Goal: Task Accomplishment & Management: Use online tool/utility

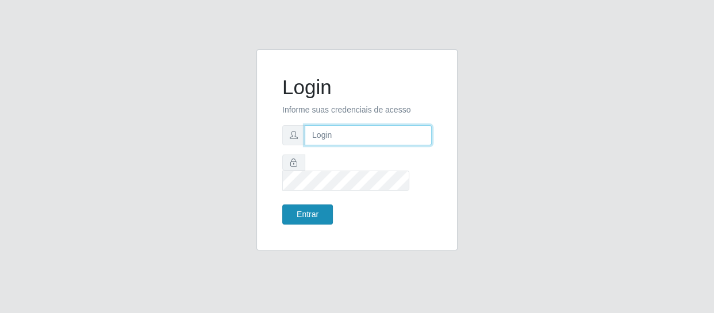
type input "[EMAIL_ADDRESS][DOMAIN_NAME]"
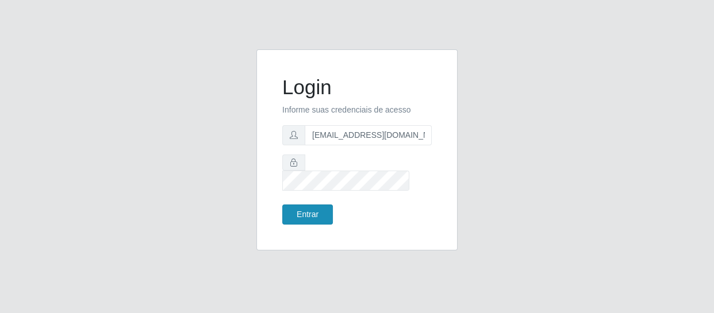
click at [299, 205] on button "Entrar" at bounding box center [307, 215] width 51 height 20
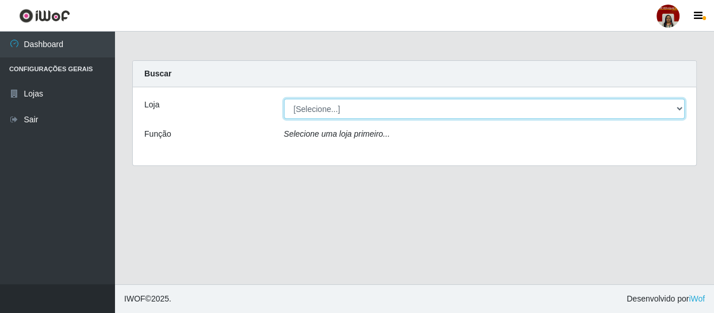
click at [406, 102] on select "[Selecione...] Mar Vermelho - Loja 04" at bounding box center [484, 109] width 401 height 20
select select "251"
click at [284, 99] on select "[Selecione...] Mar Vermelho - Loja 04" at bounding box center [484, 109] width 401 height 20
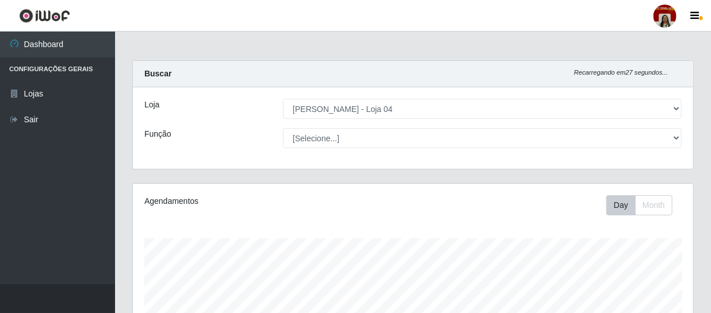
scroll to position [239, 560]
select select "24"
click at [283, 128] on select "[Selecione...] ASG ASG + ASG ++ Auxiliar de Depósito Auxiliar de Depósito + Aux…" at bounding box center [482, 138] width 398 height 20
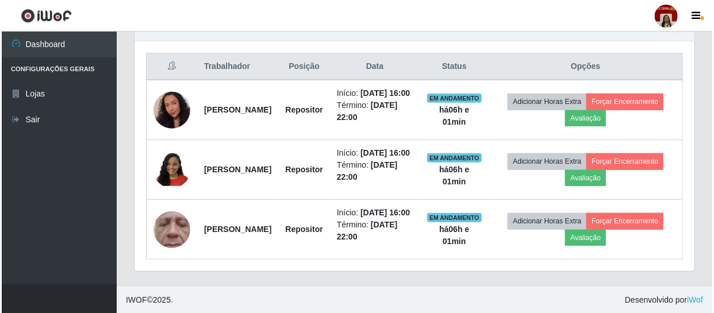
scroll to position [408, 0]
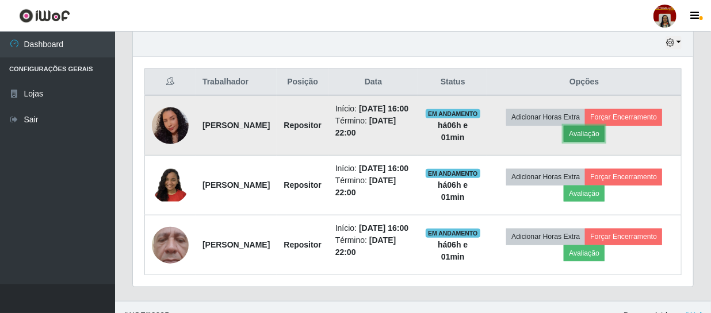
click at [604, 138] on button "Avaliação" at bounding box center [583, 134] width 41 height 16
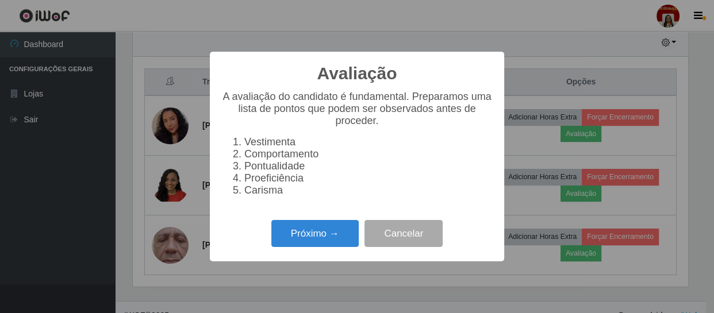
scroll to position [239, 555]
click at [336, 233] on button "Próximo →" at bounding box center [314, 233] width 87 height 27
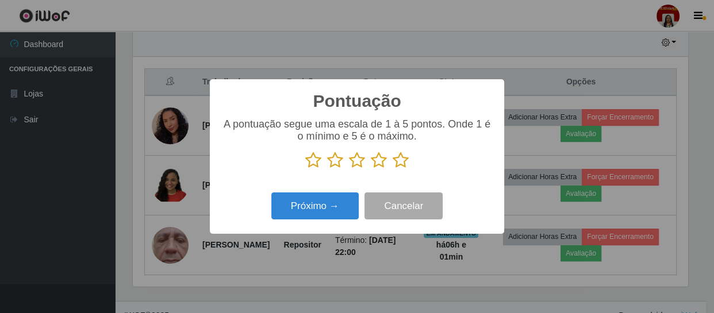
click at [395, 166] on icon at bounding box center [401, 160] width 16 height 17
click at [393, 169] on input "radio" at bounding box center [393, 169] width 0 height 0
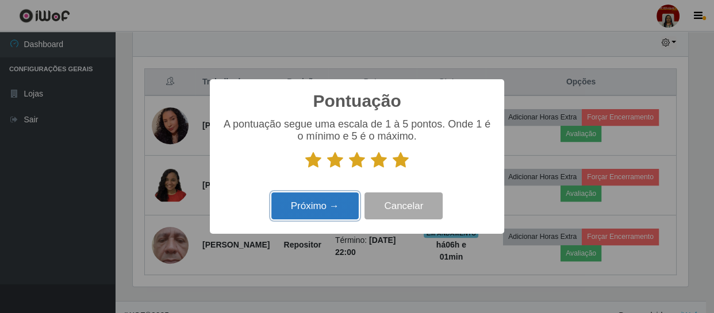
click at [328, 216] on button "Próximo →" at bounding box center [314, 206] width 87 height 27
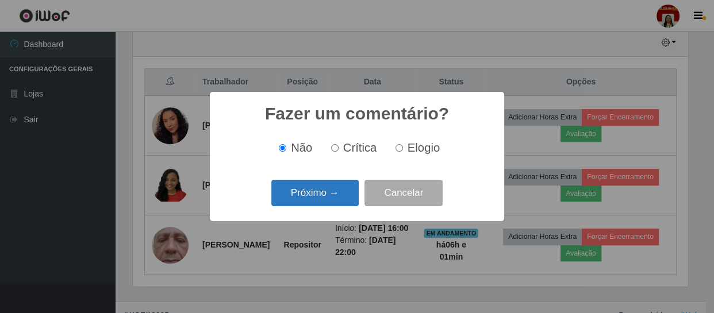
click at [333, 196] on button "Próximo →" at bounding box center [314, 193] width 87 height 27
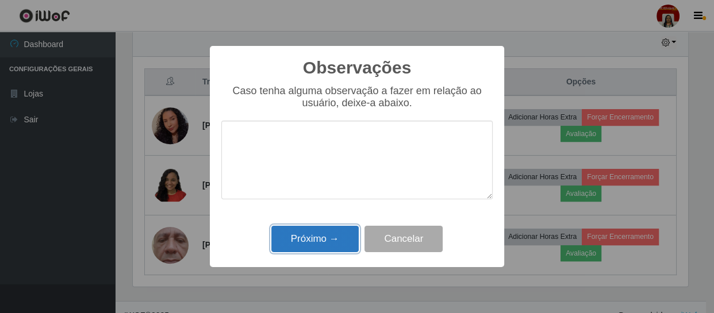
click at [324, 236] on button "Próximo →" at bounding box center [314, 239] width 87 height 27
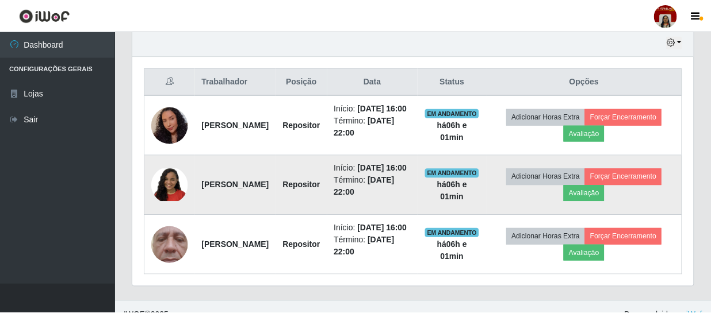
scroll to position [239, 560]
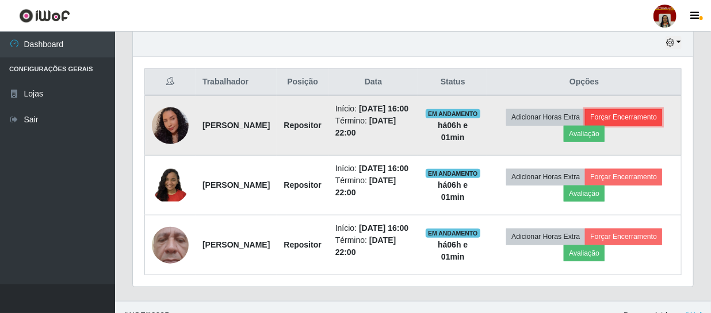
click at [587, 125] on button "Forçar Encerramento" at bounding box center [623, 117] width 77 height 16
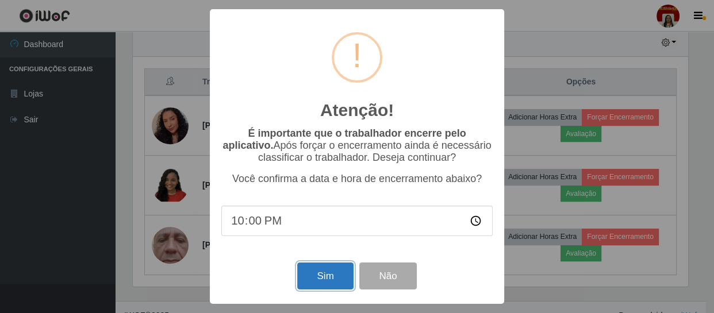
click at [335, 268] on button "Sim" at bounding box center [325, 276] width 56 height 27
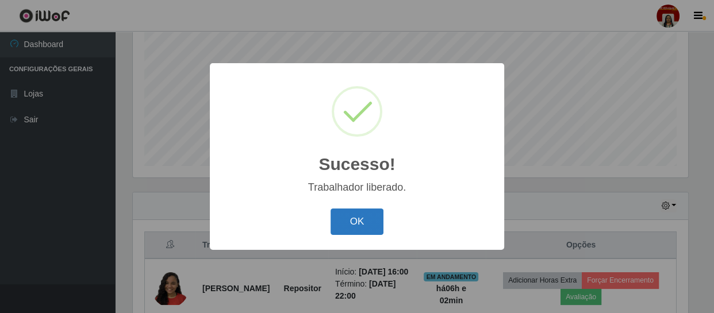
click at [358, 221] on button "OK" at bounding box center [357, 222] width 53 height 27
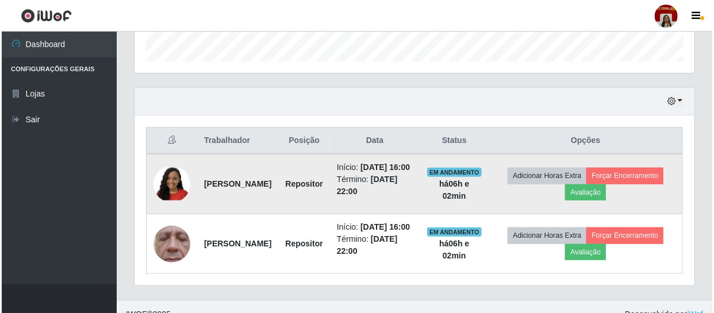
scroll to position [388, 0]
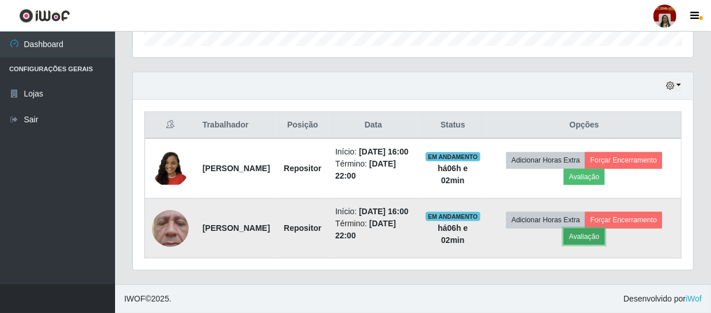
click at [604, 231] on button "Avaliação" at bounding box center [583, 237] width 41 height 16
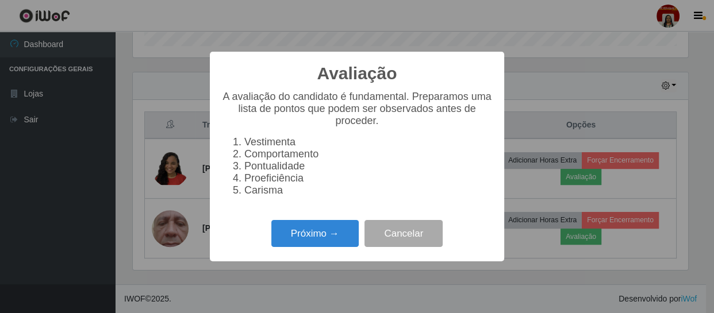
scroll to position [239, 555]
click at [321, 247] on button "Próximo →" at bounding box center [314, 233] width 87 height 27
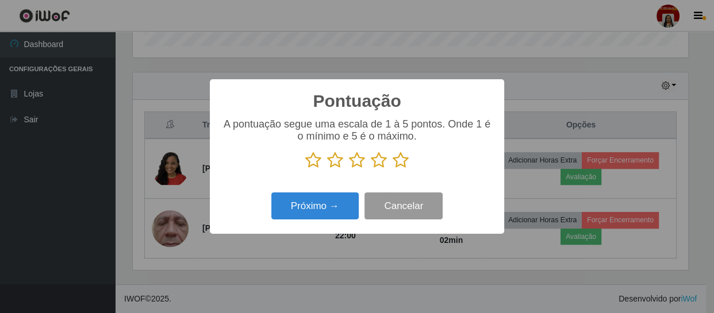
scroll to position [574665, 574347]
click at [396, 159] on icon at bounding box center [401, 160] width 16 height 17
click at [393, 169] on input "radio" at bounding box center [393, 169] width 0 height 0
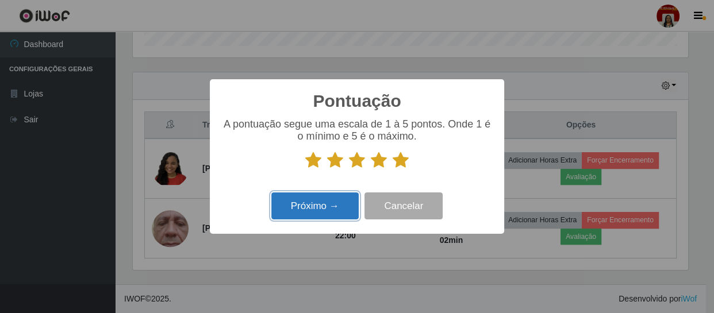
click at [325, 210] on button "Próximo →" at bounding box center [314, 206] width 87 height 27
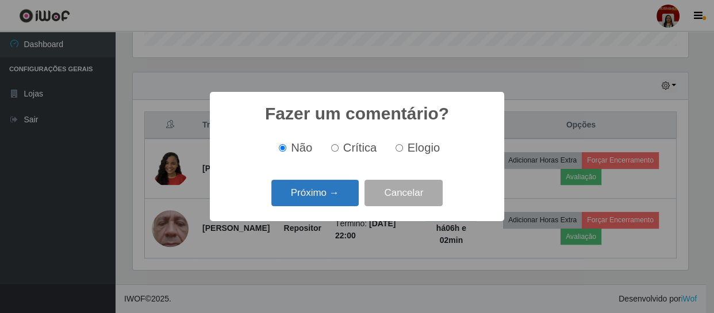
click at [309, 198] on button "Próximo →" at bounding box center [314, 193] width 87 height 27
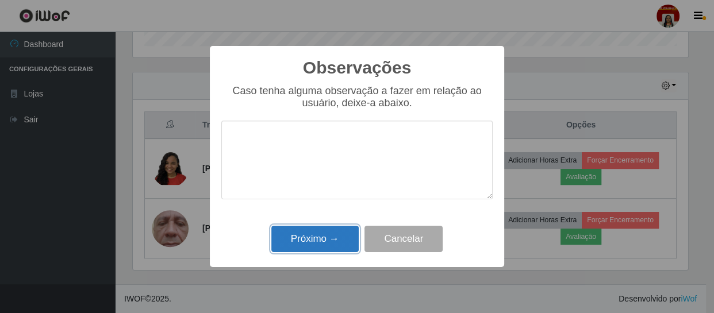
click at [313, 237] on button "Próximo →" at bounding box center [314, 239] width 87 height 27
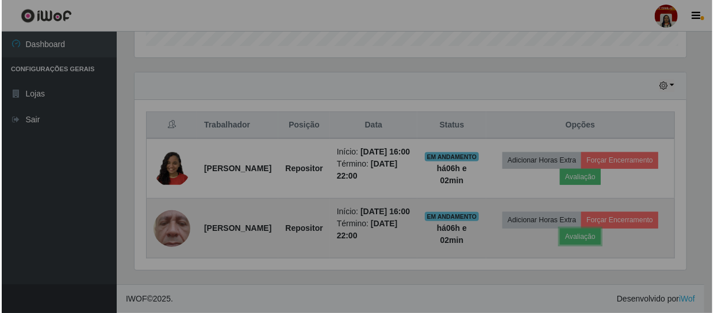
scroll to position [239, 560]
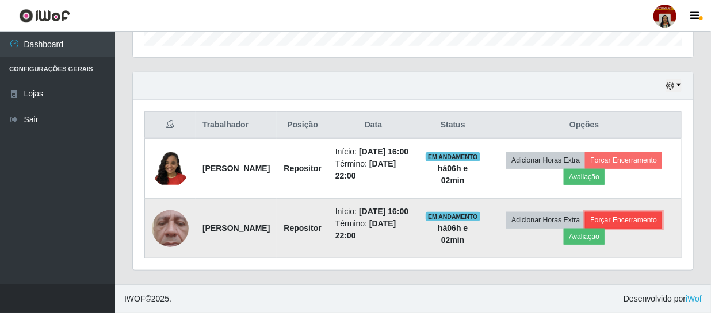
click at [619, 216] on button "Forçar Encerramento" at bounding box center [623, 220] width 77 height 16
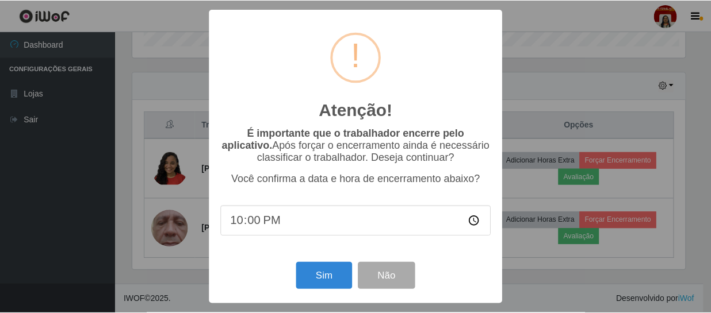
scroll to position [239, 555]
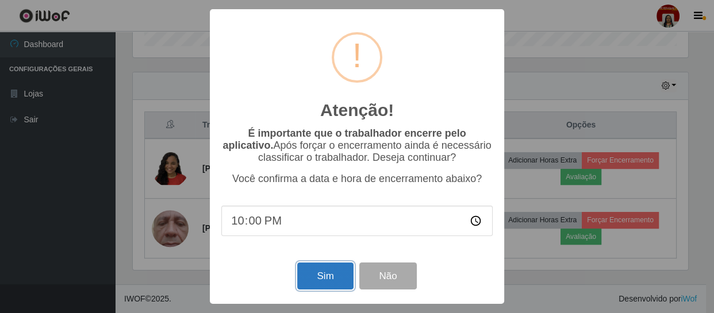
click at [322, 278] on button "Sim" at bounding box center [325, 276] width 56 height 27
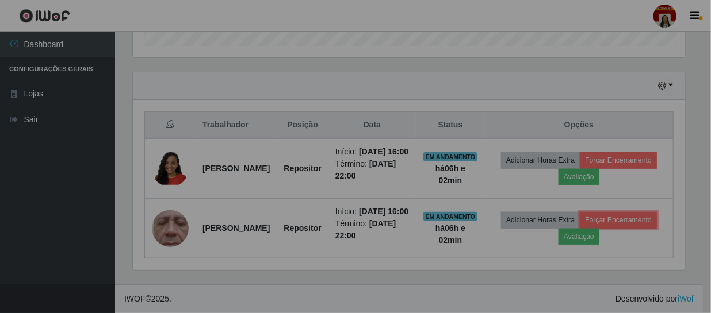
scroll to position [0, 0]
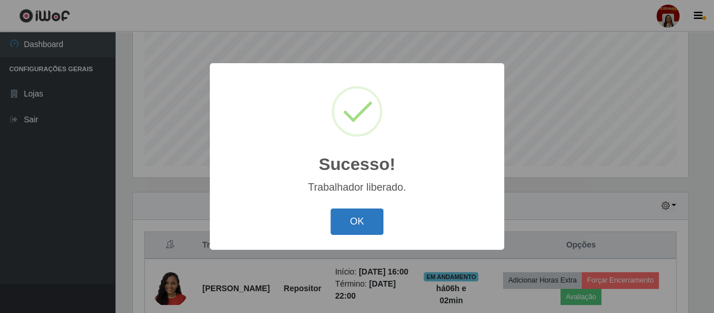
click at [362, 213] on button "OK" at bounding box center [357, 222] width 53 height 27
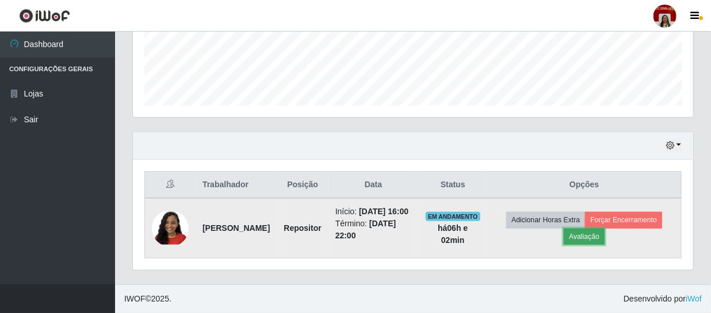
click at [597, 235] on button "Avaliação" at bounding box center [583, 237] width 41 height 16
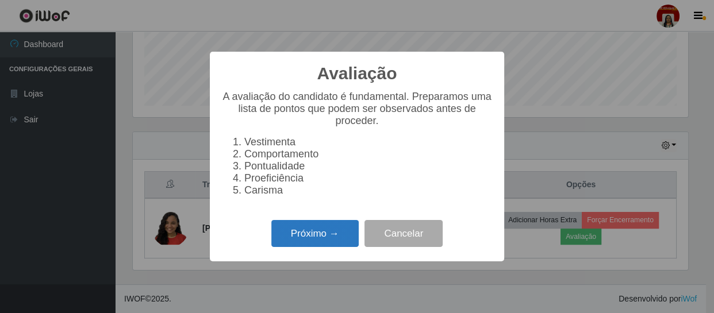
click at [335, 239] on button "Próximo →" at bounding box center [314, 233] width 87 height 27
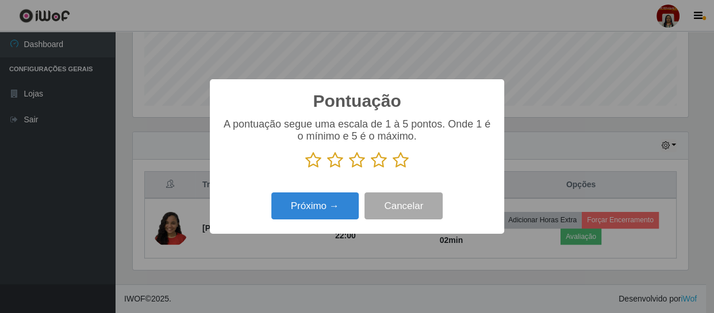
click at [401, 164] on icon at bounding box center [401, 160] width 16 height 17
click at [393, 169] on input "radio" at bounding box center [393, 169] width 0 height 0
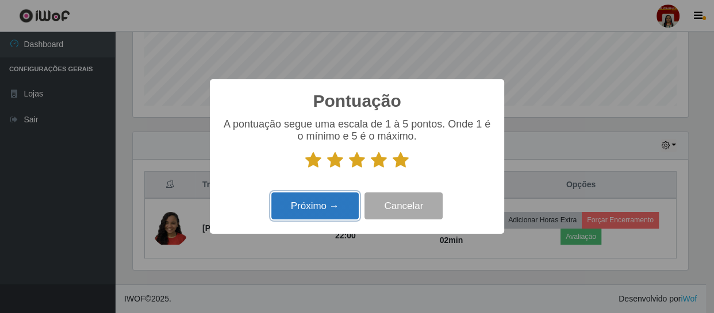
click at [315, 200] on button "Próximo →" at bounding box center [314, 206] width 87 height 27
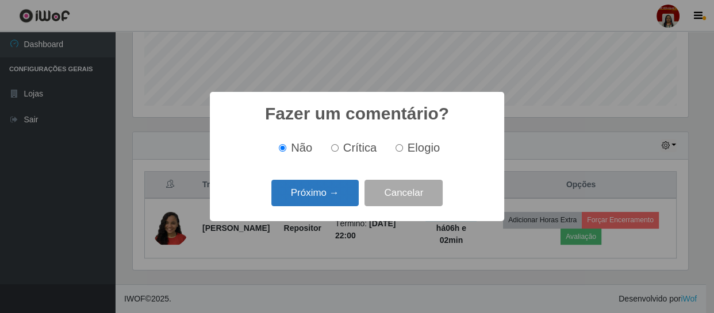
click at [325, 199] on button "Próximo →" at bounding box center [314, 193] width 87 height 27
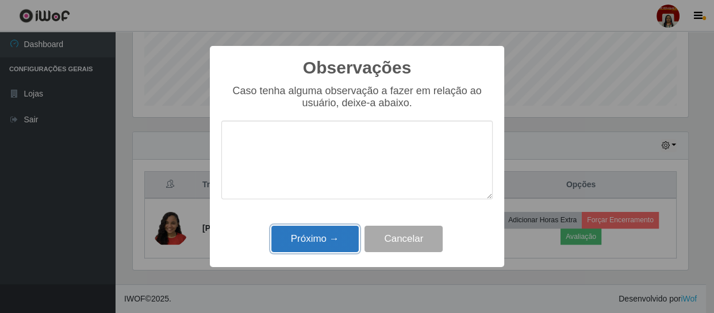
click at [320, 241] on button "Próximo →" at bounding box center [314, 239] width 87 height 27
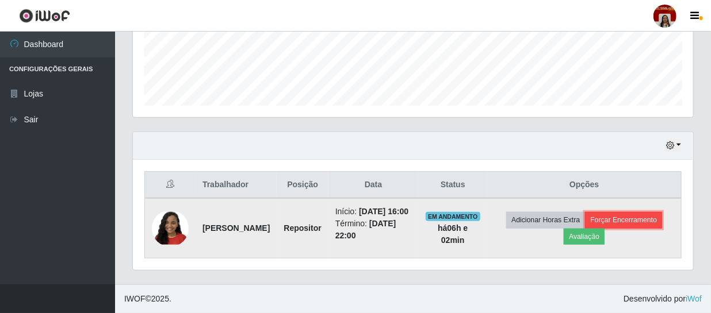
click at [643, 218] on button "Forçar Encerramento" at bounding box center [623, 220] width 77 height 16
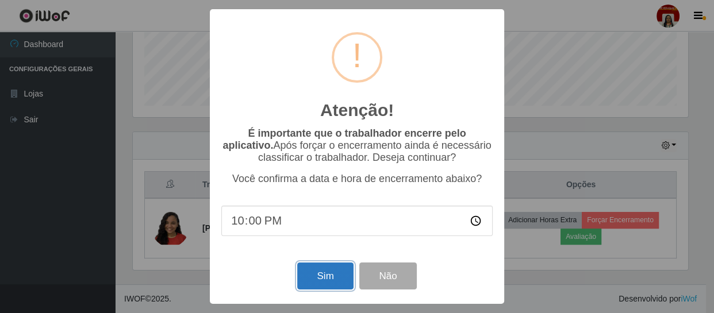
click at [323, 278] on button "Sim" at bounding box center [325, 276] width 56 height 27
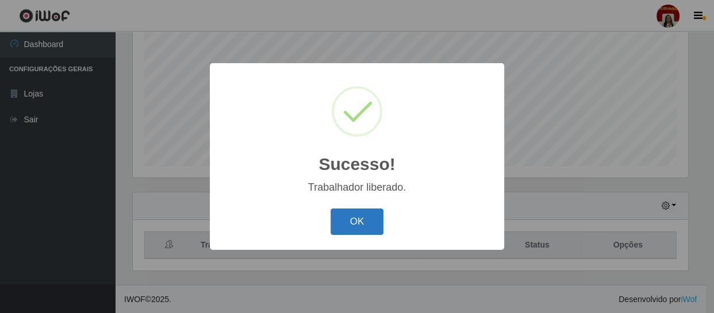
click at [361, 224] on button "OK" at bounding box center [357, 222] width 53 height 27
